Goal: Complete application form

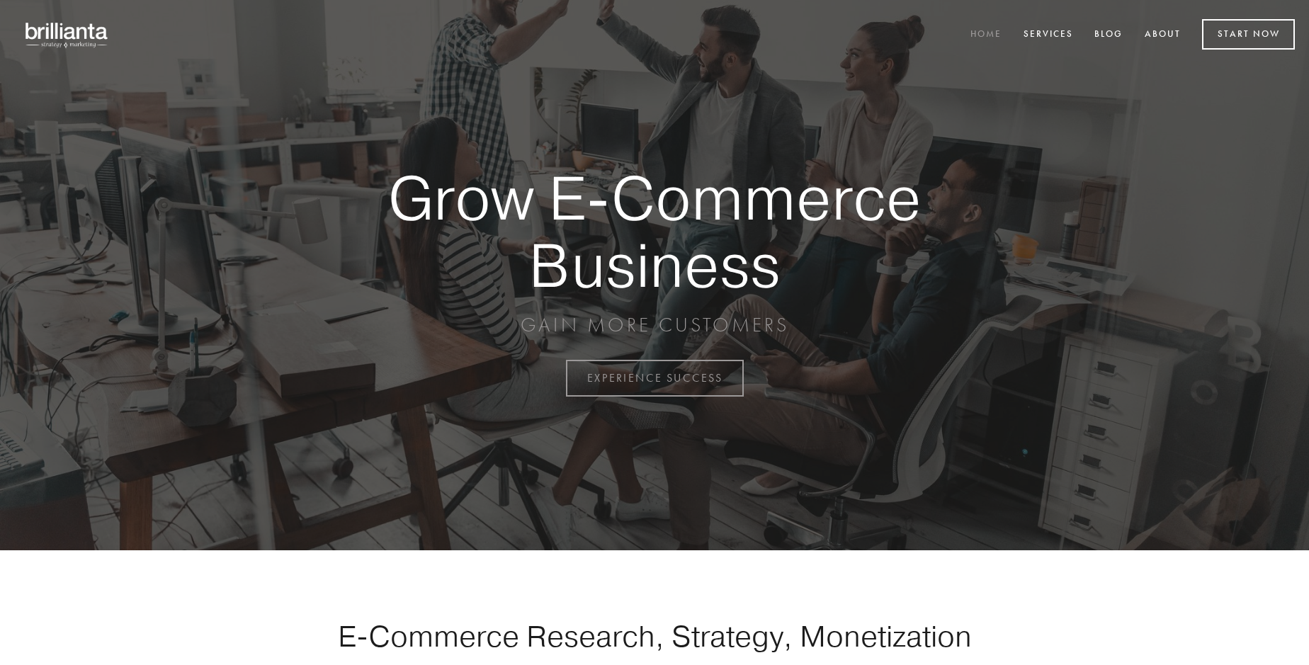
scroll to position [3712, 0]
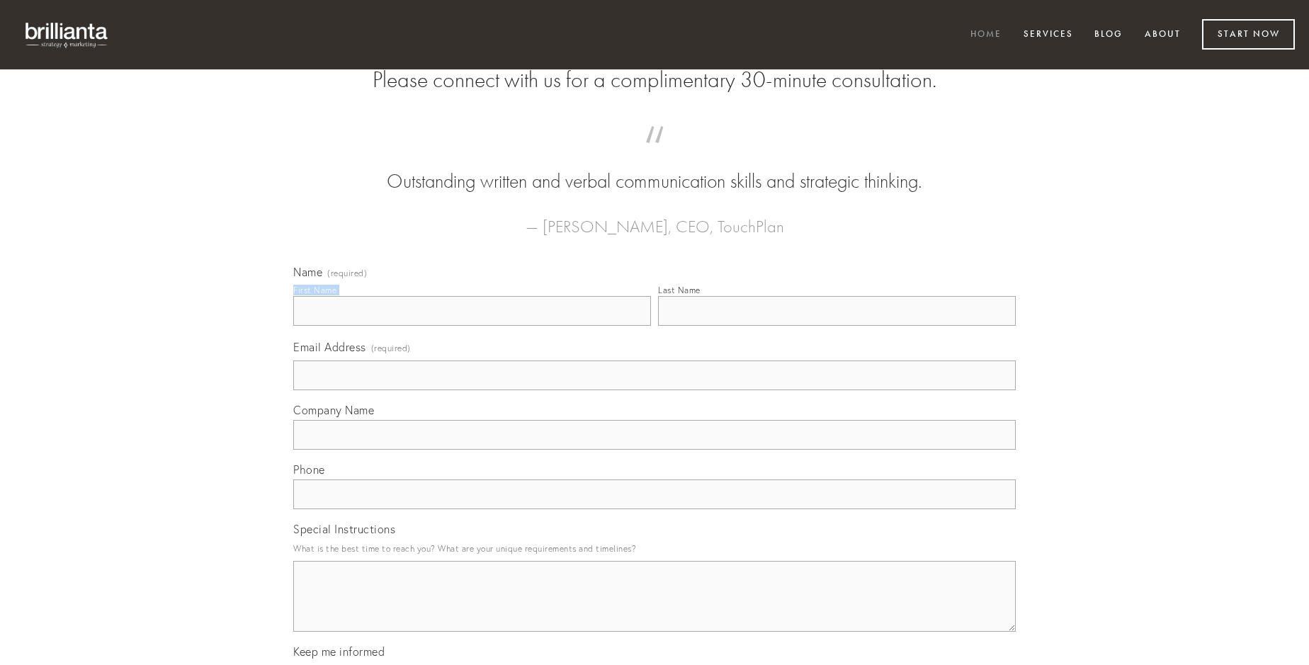
type input "[PERSON_NAME]"
click at [836, 326] on input "Last Name" at bounding box center [837, 311] width 358 height 30
type input "[PERSON_NAME]"
click at [654, 390] on input "Email Address (required)" at bounding box center [654, 375] width 722 height 30
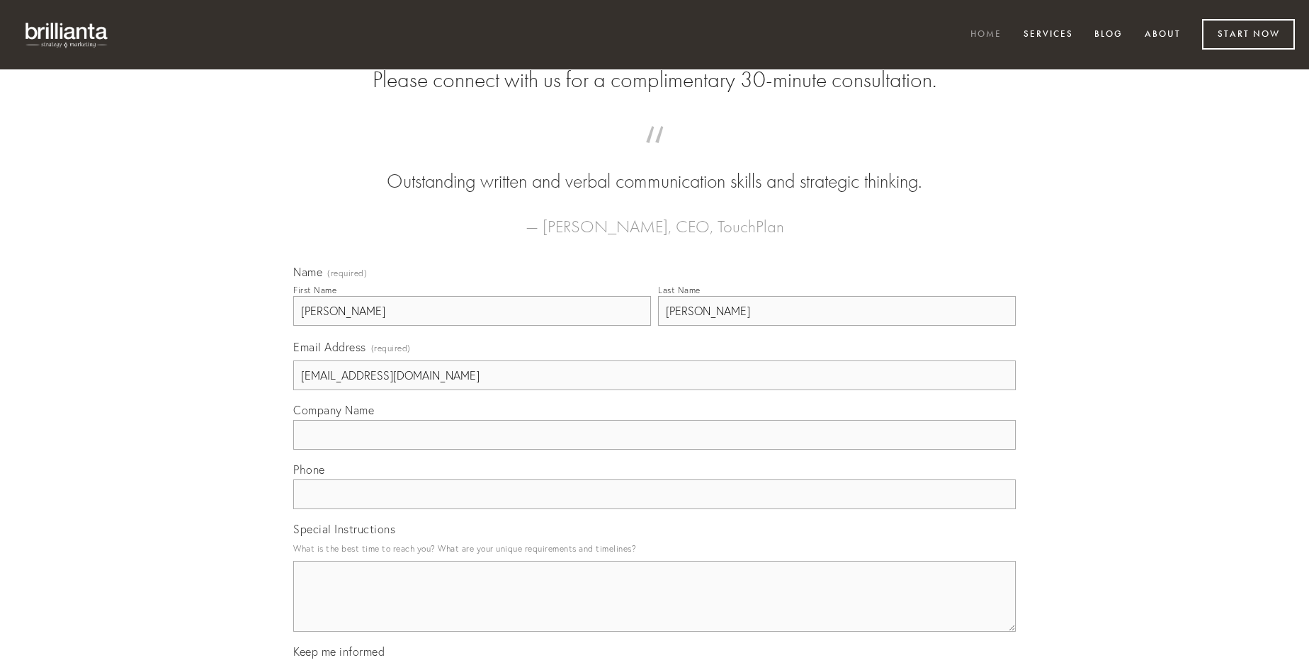
type input "[EMAIL_ADDRESS][DOMAIN_NAME]"
click at [654, 450] on input "Company Name" at bounding box center [654, 435] width 722 height 30
type input "pecco"
click at [654, 509] on input "text" at bounding box center [654, 494] width 722 height 30
click at [654, 609] on textarea "Special Instructions" at bounding box center [654, 596] width 722 height 71
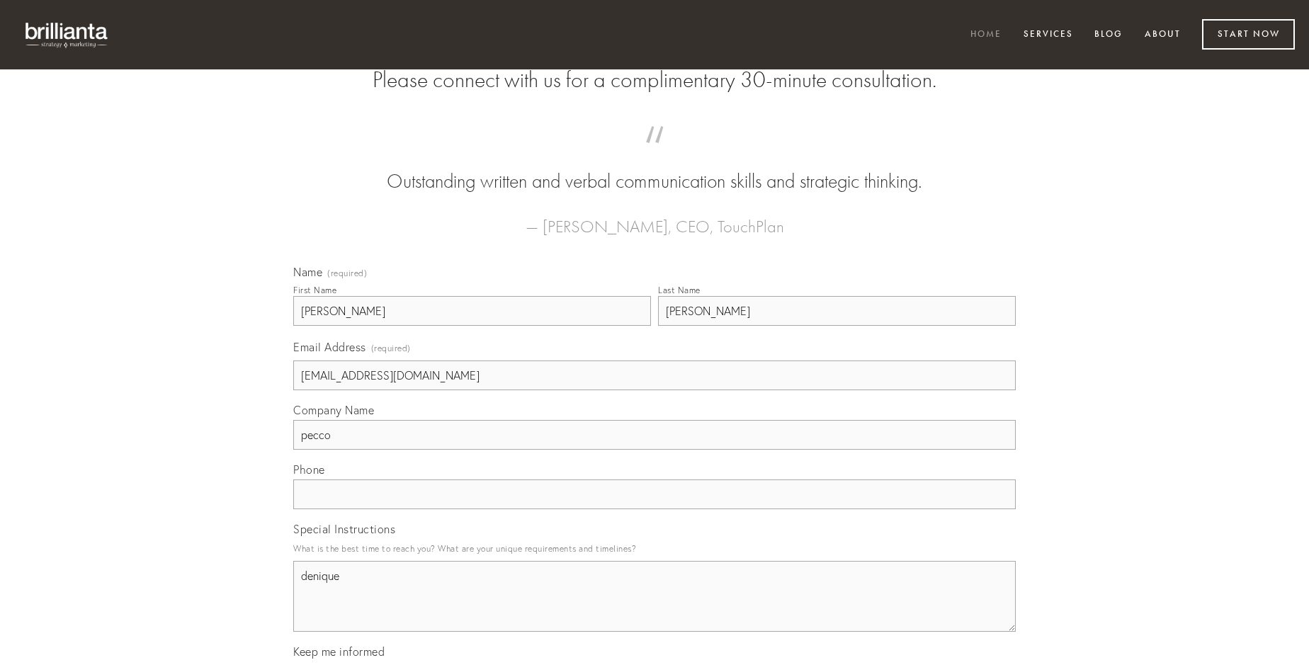
type textarea "denique"
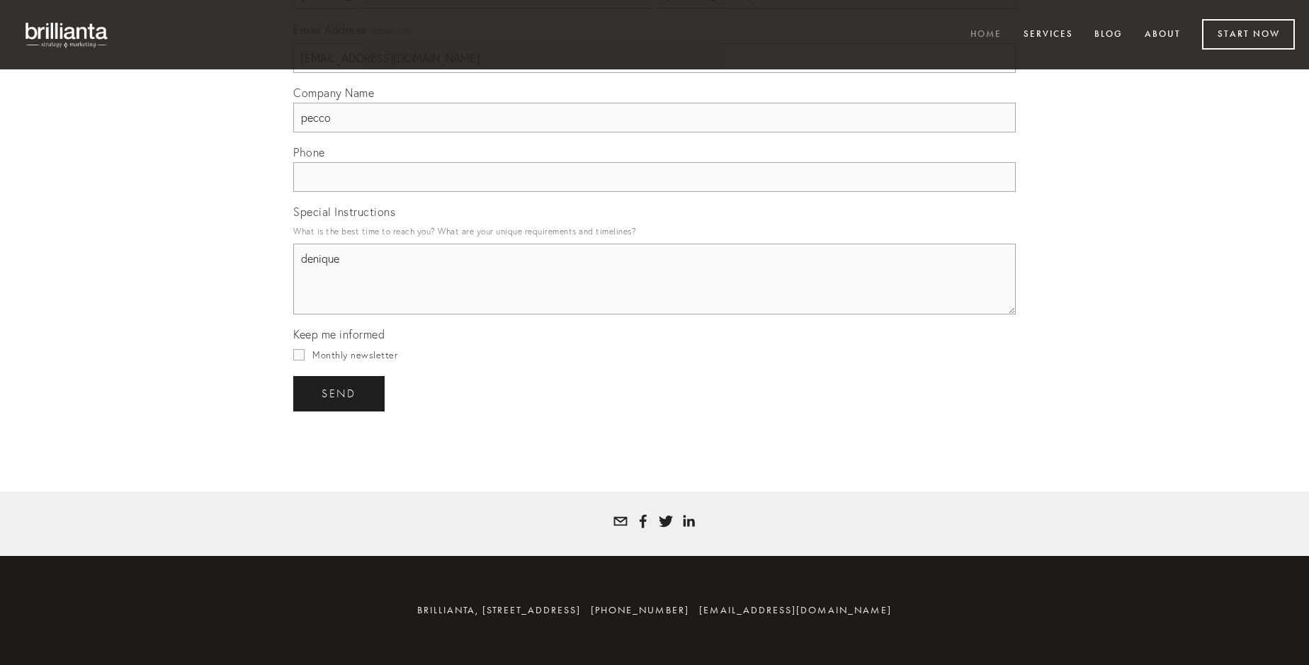
click at [340, 393] on span "send" at bounding box center [339, 393] width 35 height 13
